Goal: Navigation & Orientation: Go to known website

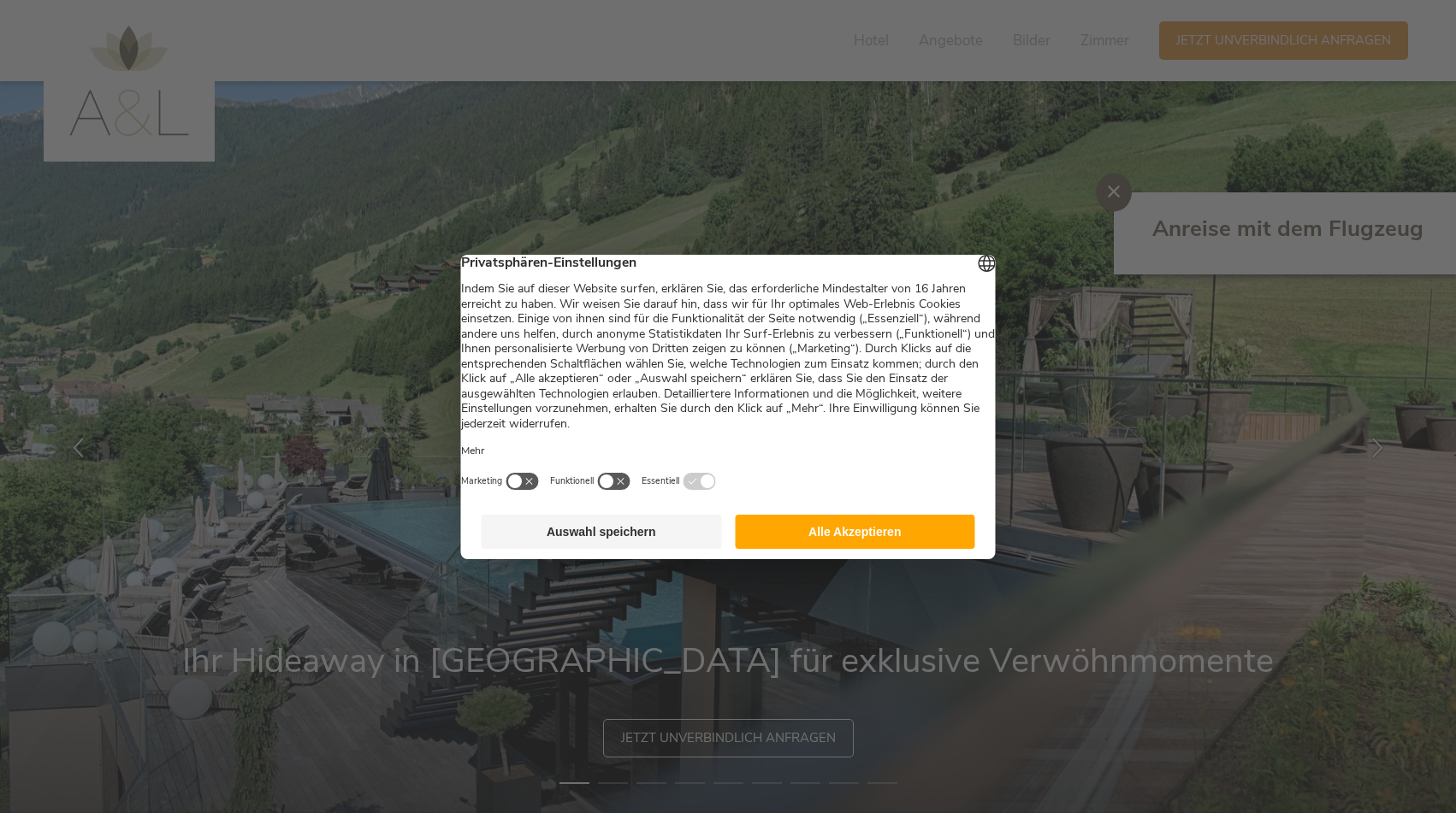
click at [860, 46] on div at bounding box center [728, 406] width 1456 height 813
click at [617, 540] on button "Auswahl speichern" at bounding box center [602, 531] width 240 height 34
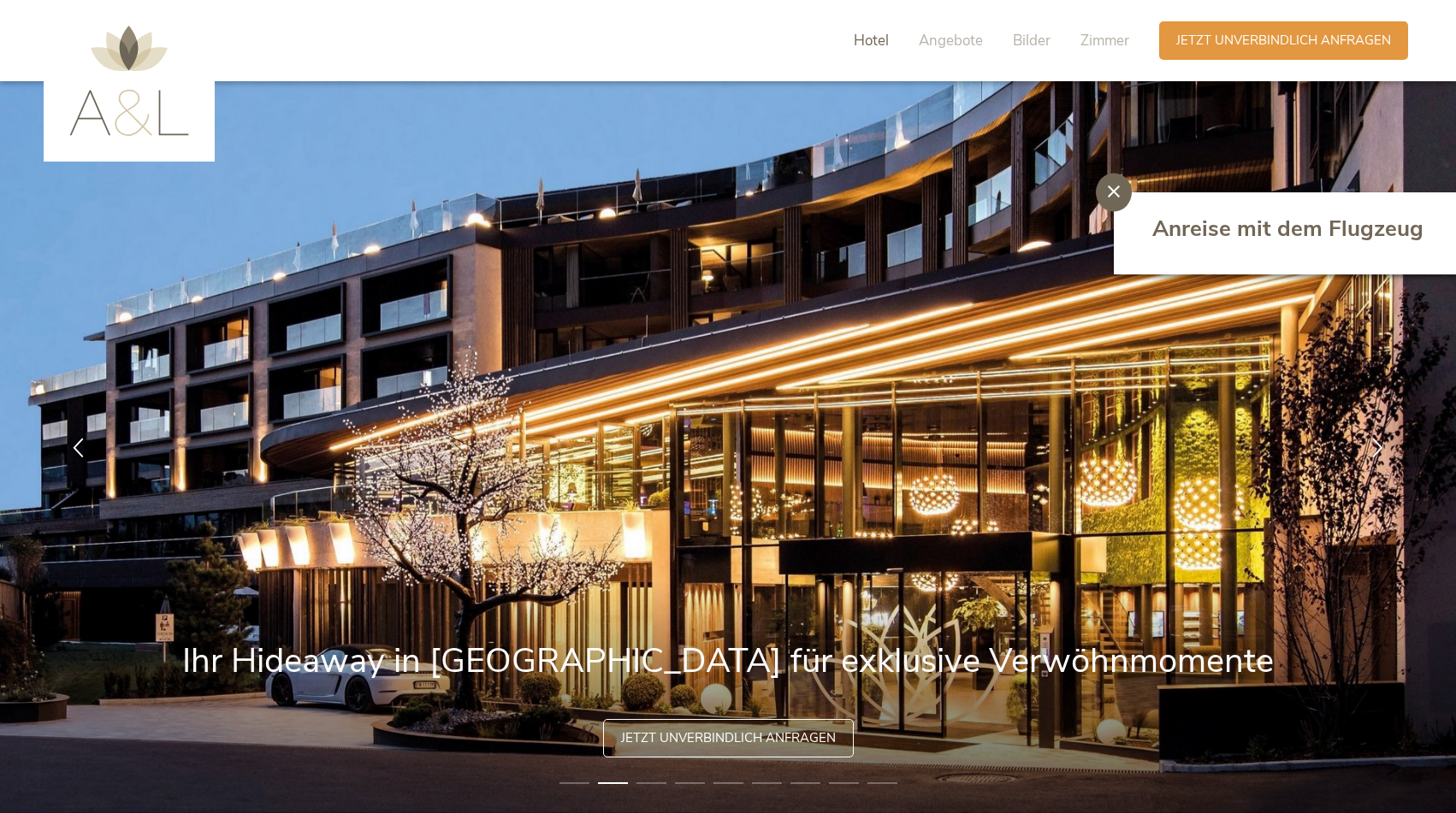
click at [866, 41] on span "Hotel" at bounding box center [871, 40] width 35 height 19
click at [119, 44] on img at bounding box center [129, 81] width 120 height 111
